Goal: Entertainment & Leisure: Consume media (video, audio)

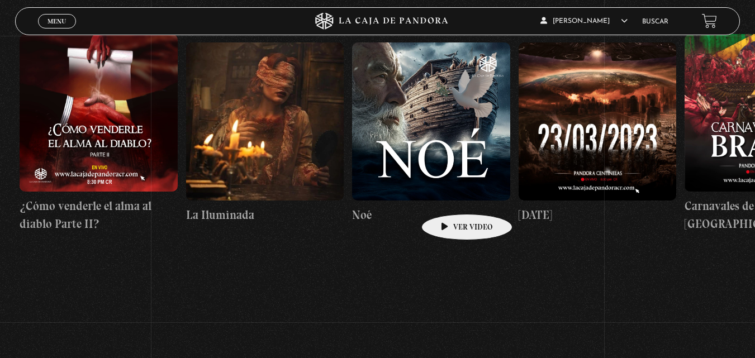
scroll to position [0, 6802]
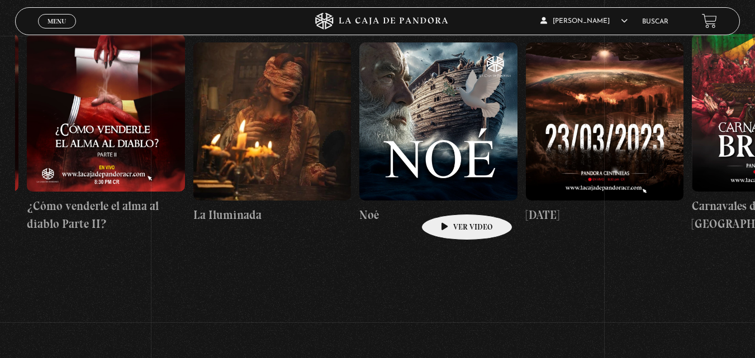
click at [486, 163] on figure at bounding box center [438, 121] width 158 height 158
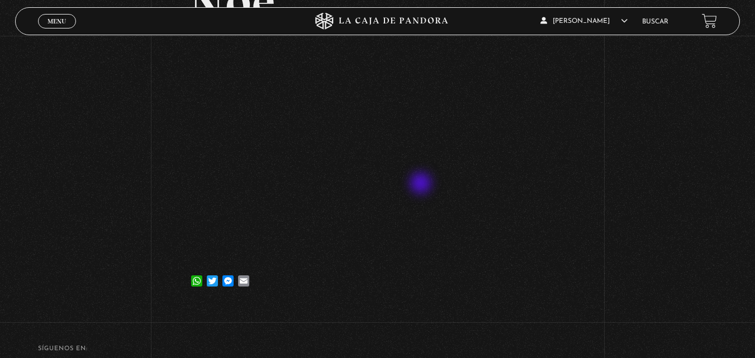
scroll to position [112, 0]
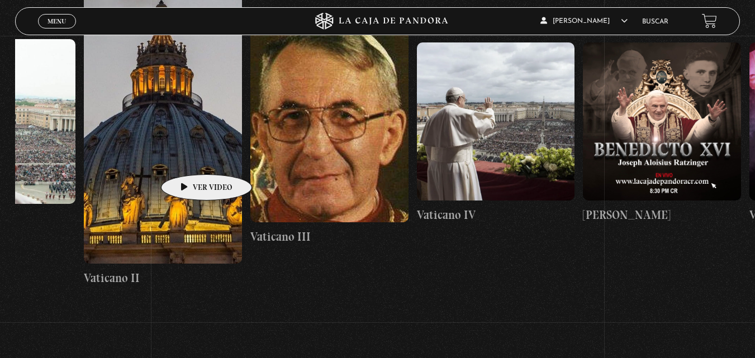
scroll to position [0, 18696]
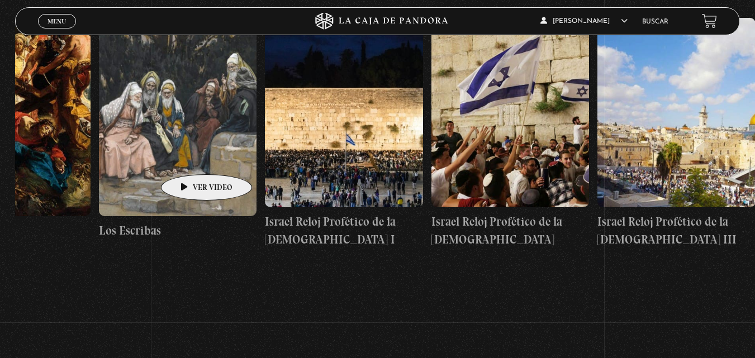
click at [692, 160] on figure at bounding box center [676, 112] width 158 height 189
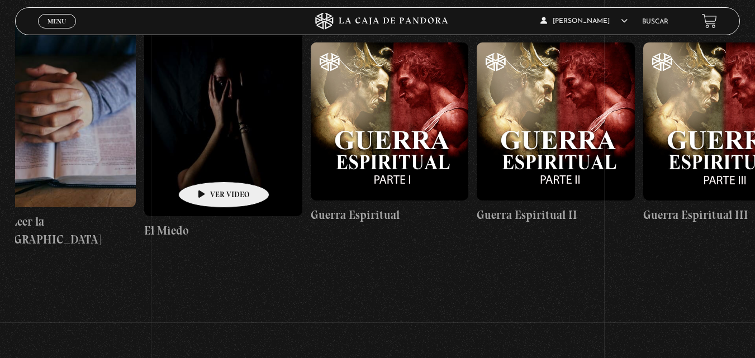
scroll to position [0, 16158]
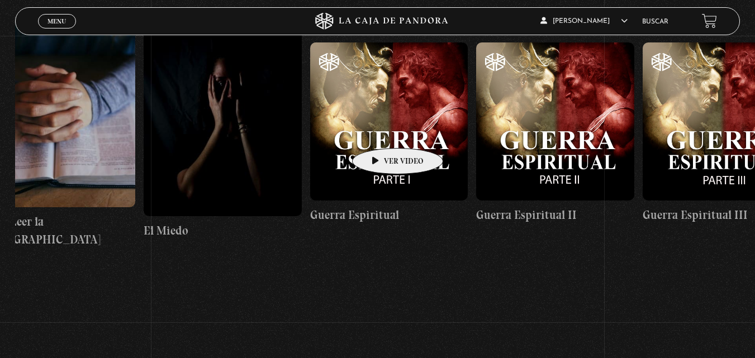
click at [380, 130] on figure at bounding box center [389, 121] width 158 height 158
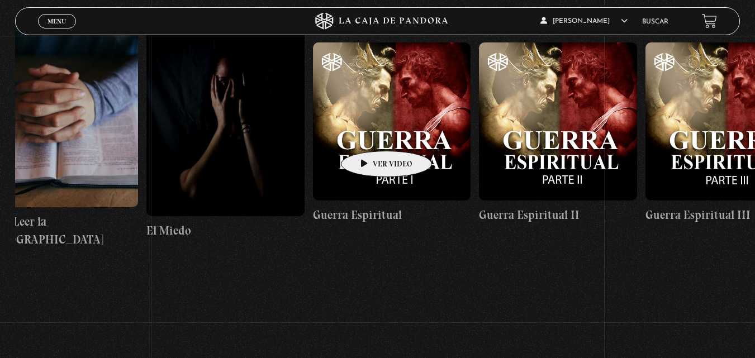
click at [369, 134] on figure at bounding box center [392, 121] width 158 height 158
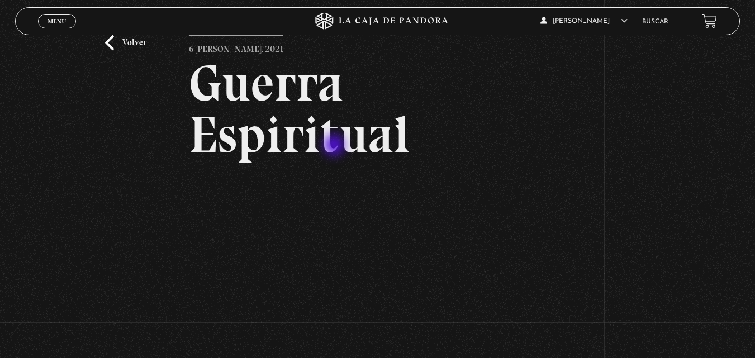
scroll to position [112, 0]
